Goal: Task Accomplishment & Management: Manage account settings

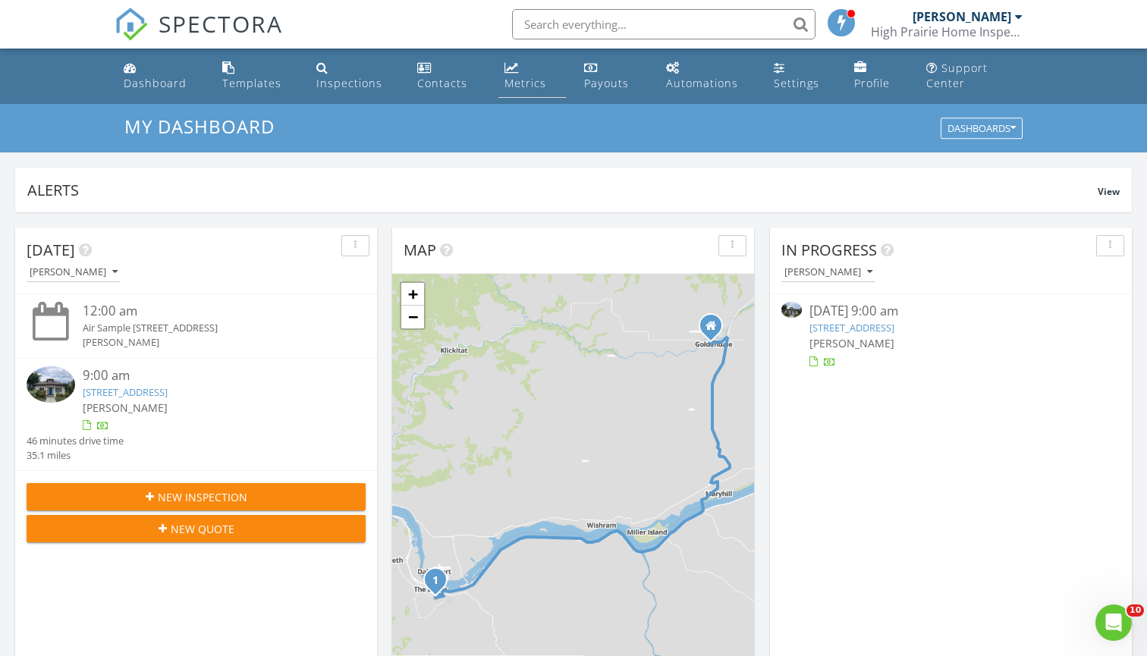
click at [529, 81] on div "Metrics" at bounding box center [525, 83] width 42 height 14
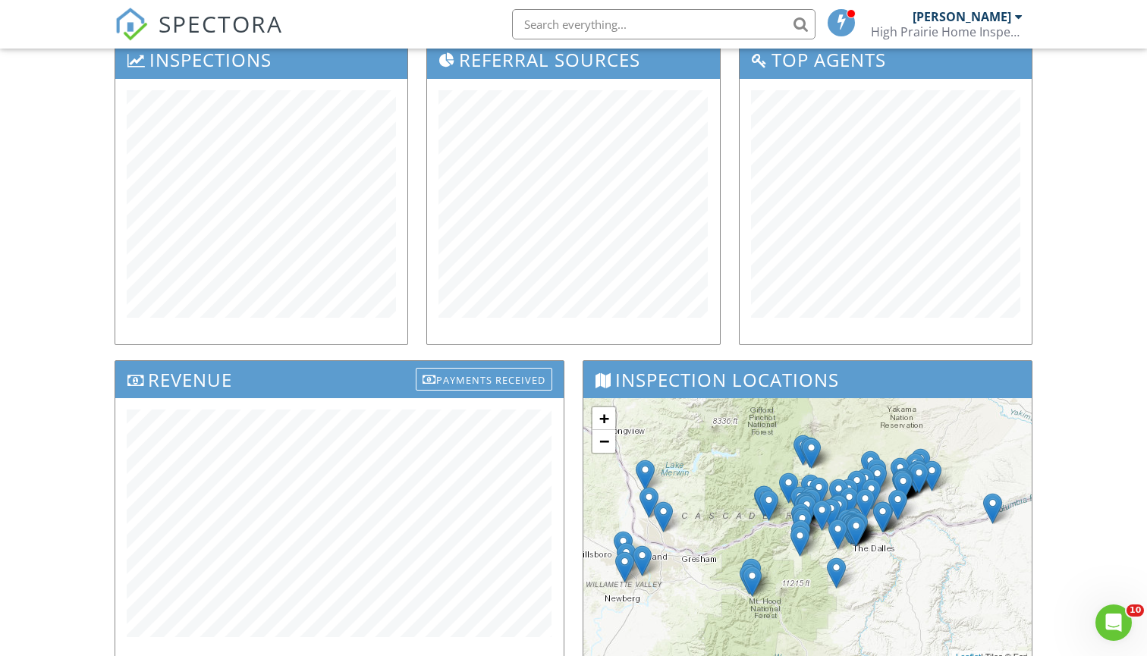
scroll to position [235, 0]
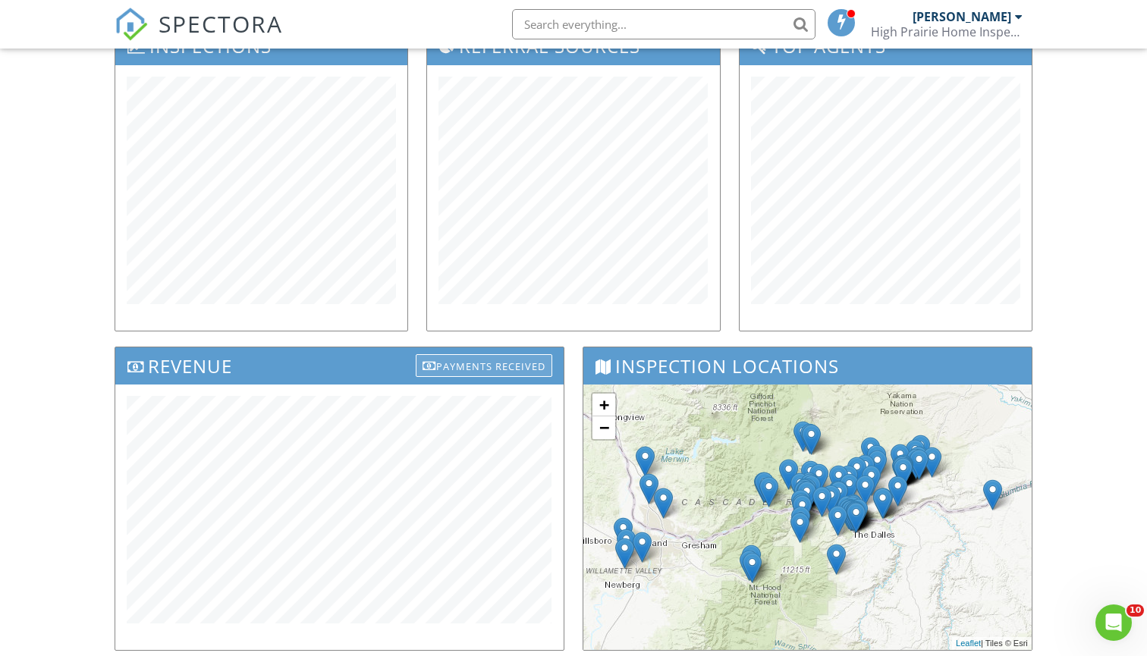
click at [478, 369] on div "Payments Received" at bounding box center [484, 365] width 137 height 23
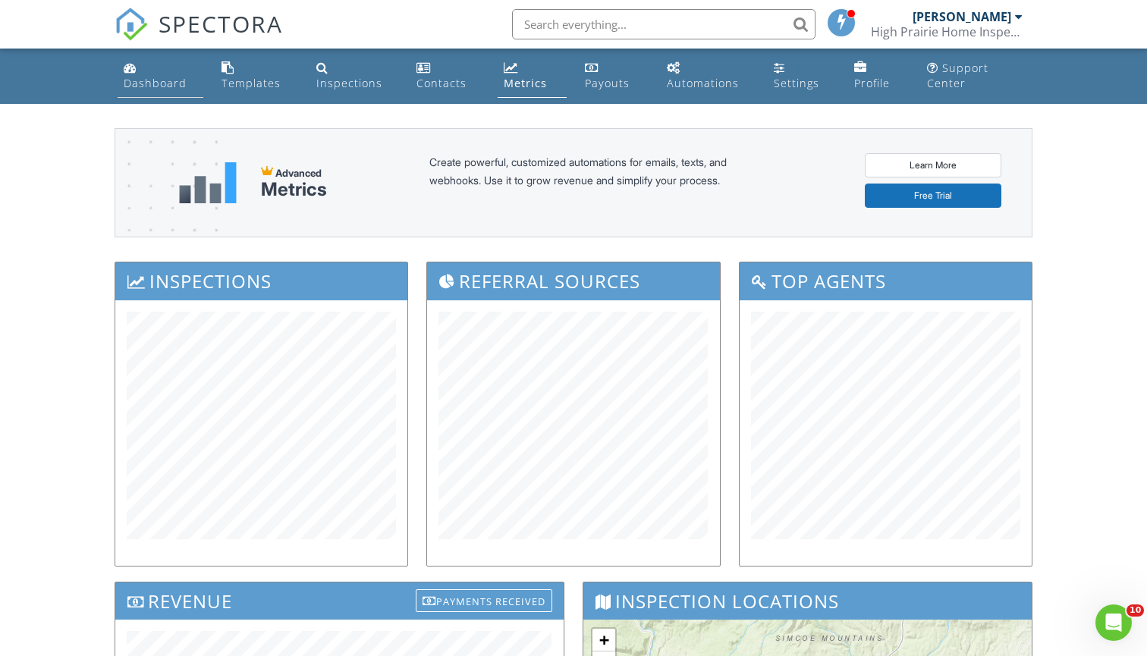
click at [156, 91] on link "Dashboard" at bounding box center [161, 76] width 86 height 43
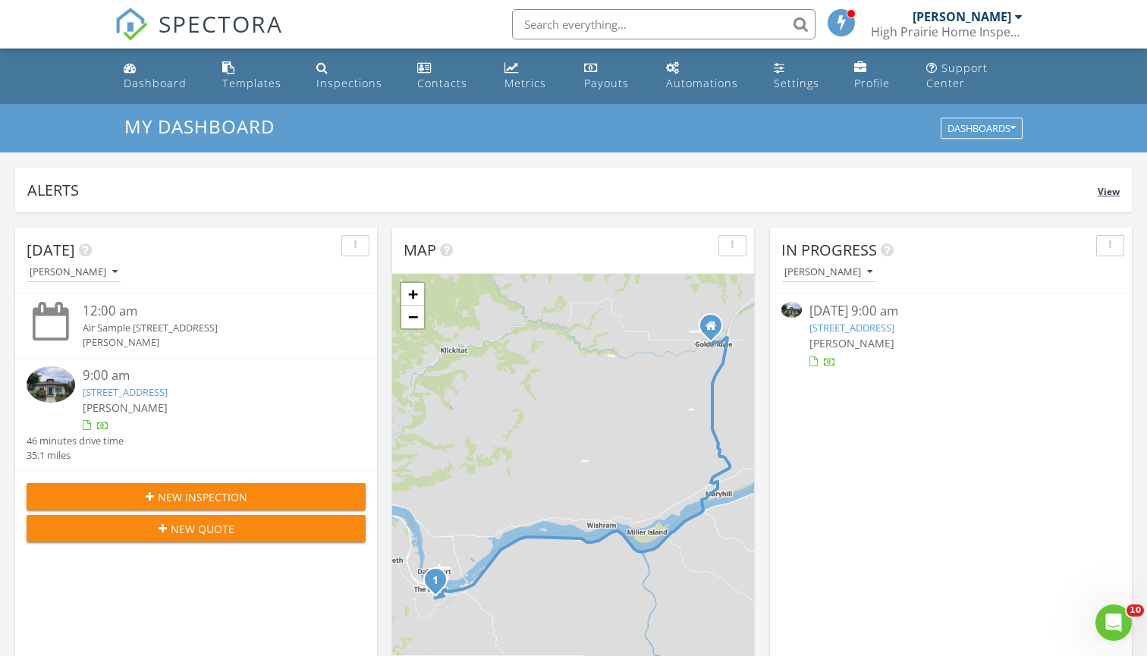
scroll to position [2, 0]
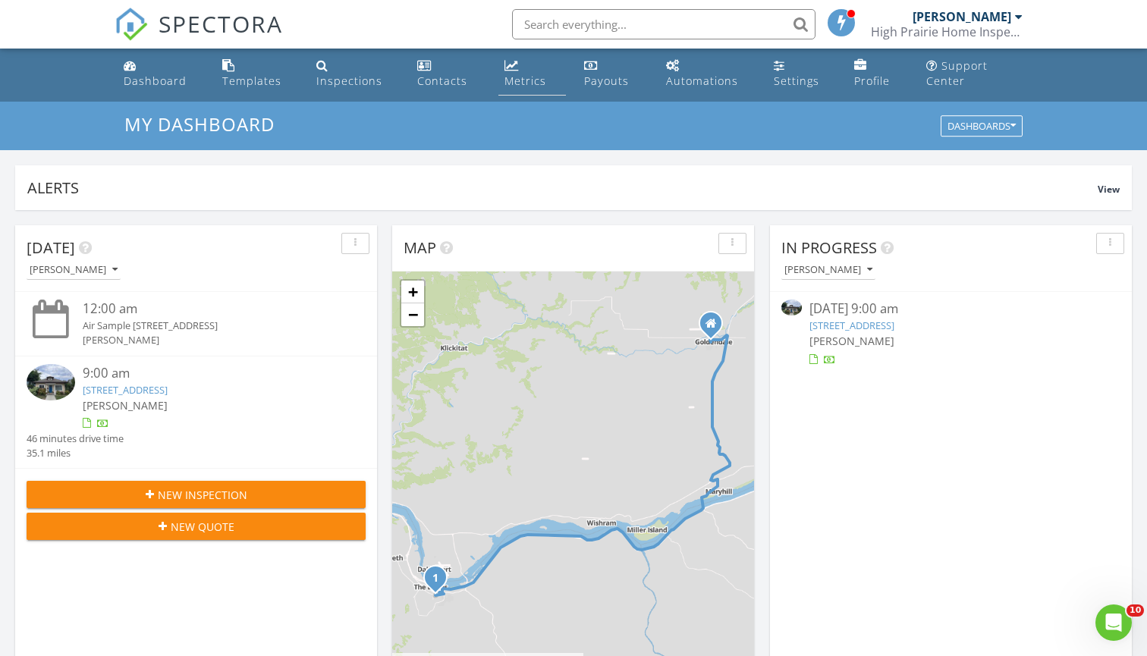
click at [524, 61] on link "Metrics" at bounding box center [532, 73] width 68 height 43
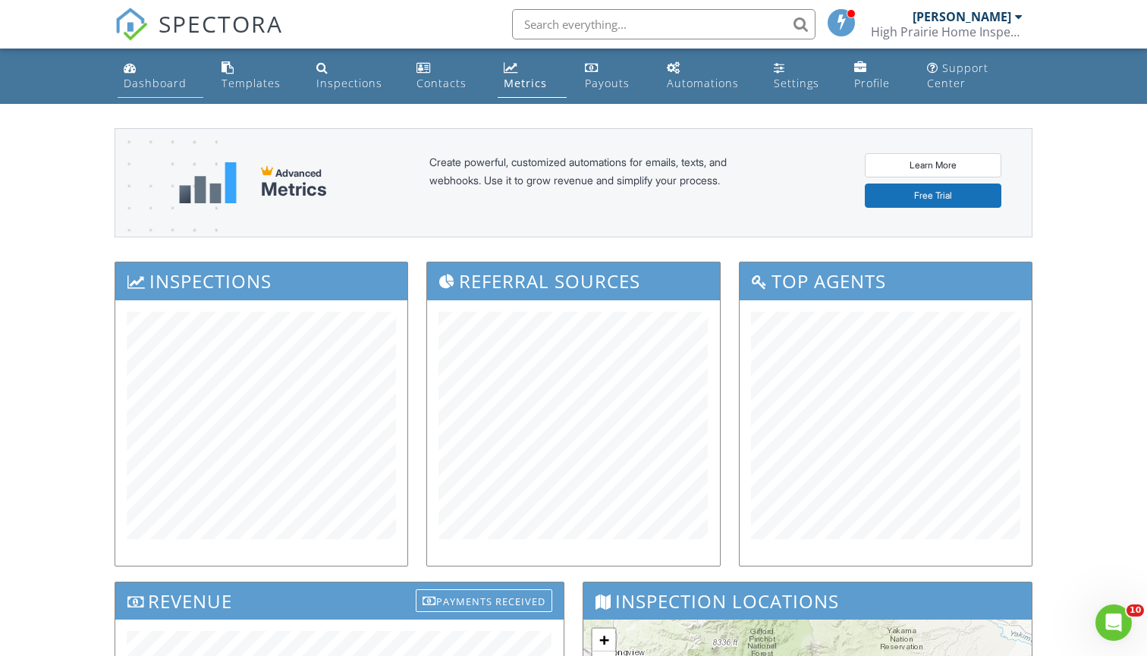
click at [168, 73] on link "Dashboard" at bounding box center [161, 76] width 86 height 43
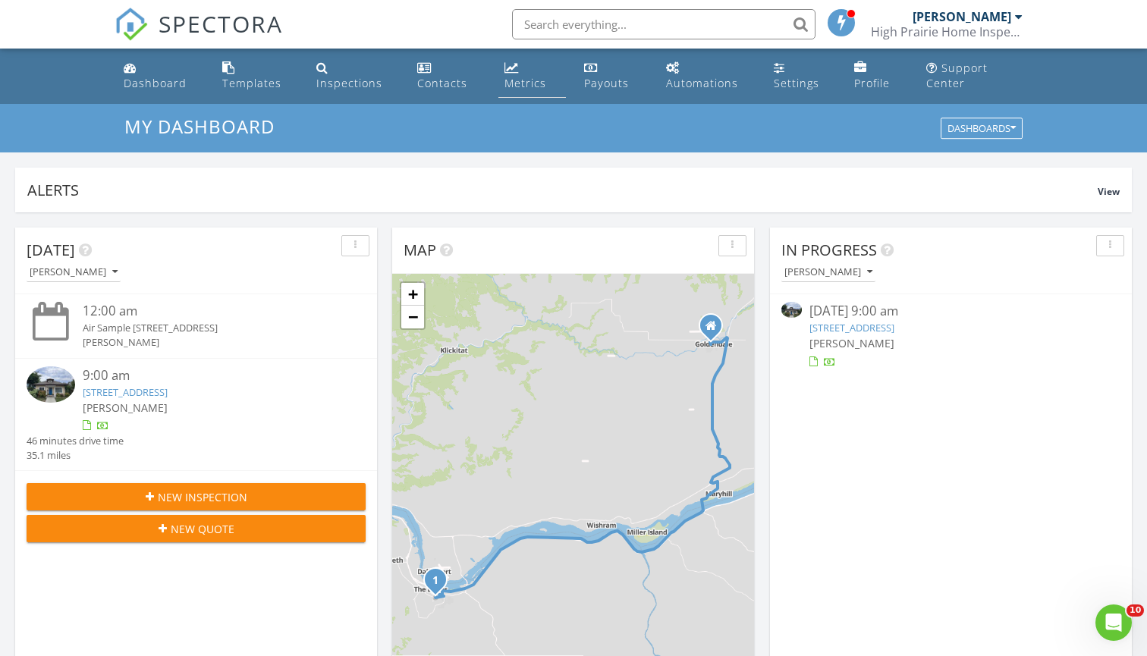
click at [522, 71] on link "Metrics" at bounding box center [532, 76] width 68 height 43
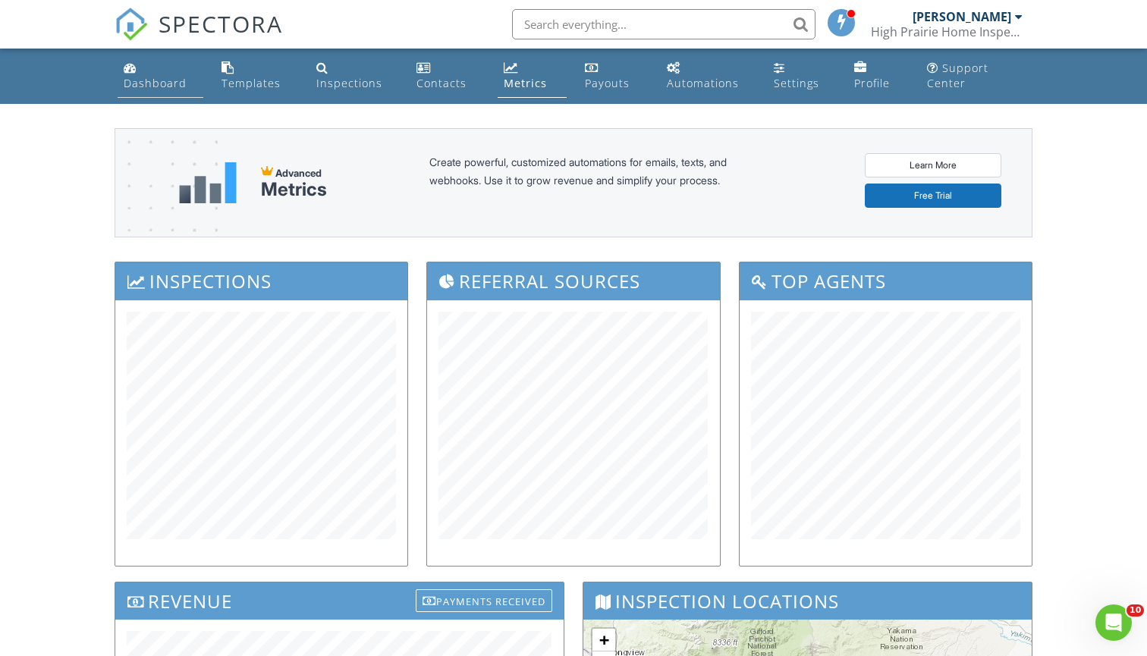
click at [137, 72] on link "Dashboard" at bounding box center [161, 76] width 86 height 43
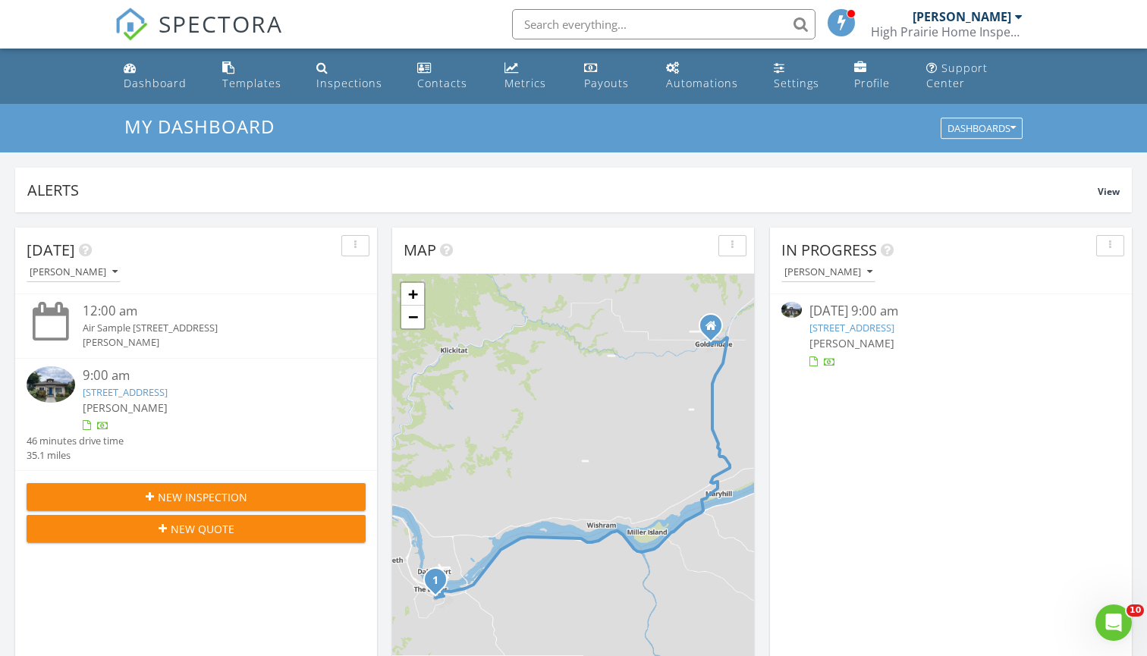
click at [894, 324] on link "1005 E 11th St, The Dalles, OR 97058" at bounding box center [851, 328] width 85 height 14
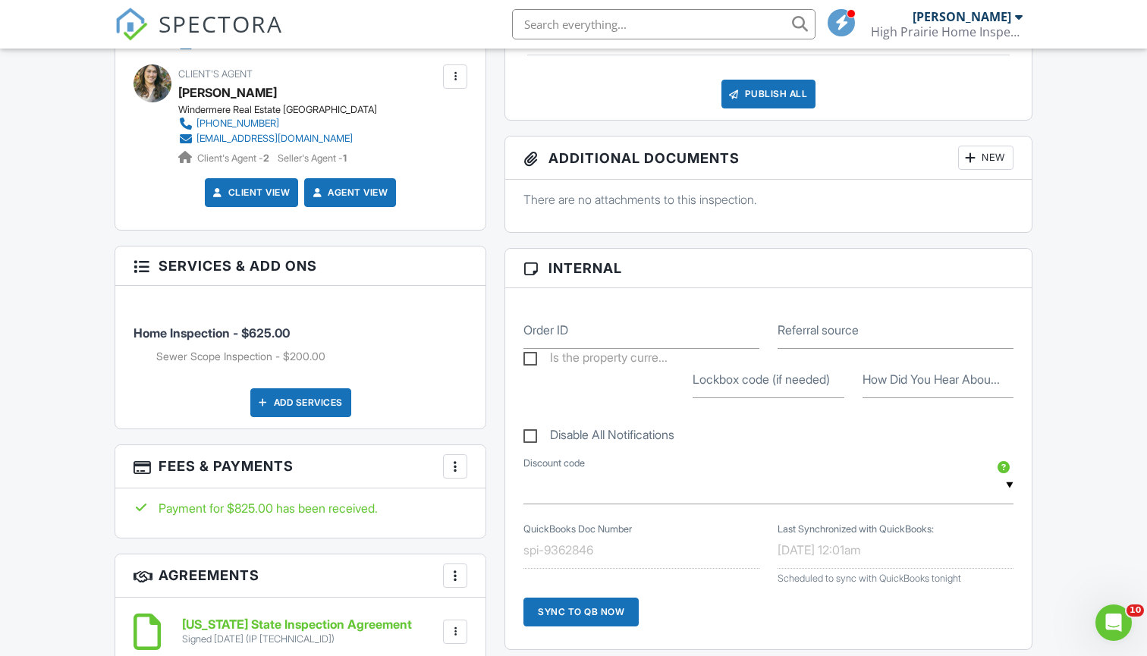
scroll to position [325, 0]
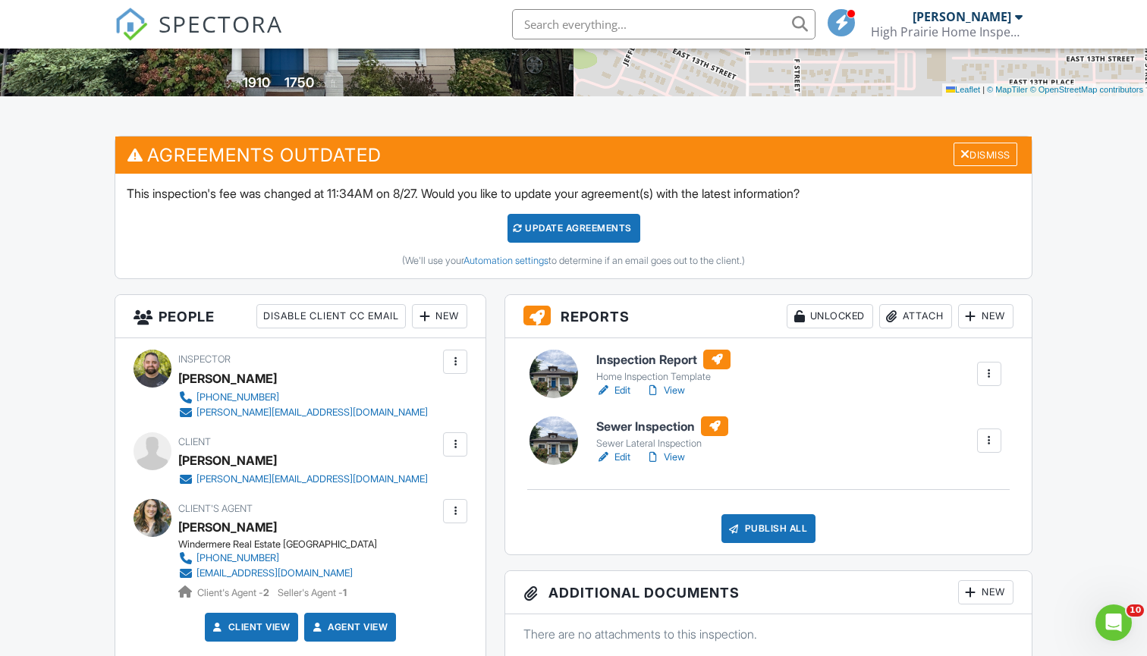
click at [625, 452] on link "Edit" at bounding box center [613, 457] width 34 height 15
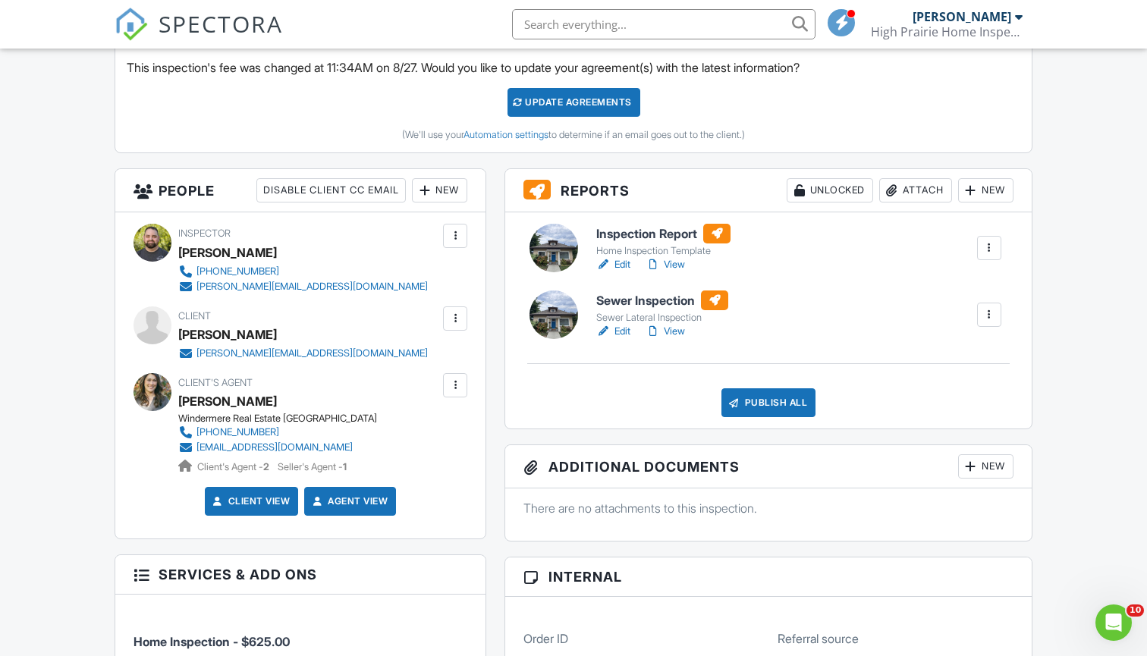
scroll to position [485, 0]
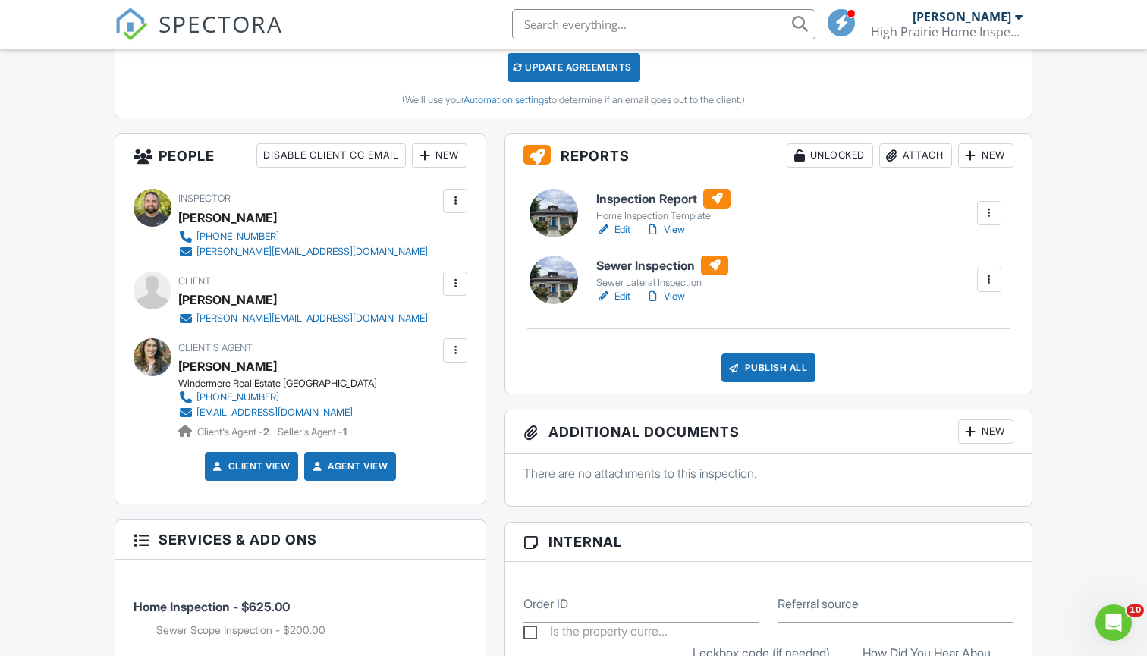
click at [623, 225] on link "Edit" at bounding box center [613, 229] width 34 height 15
